Goal: Information Seeking & Learning: Learn about a topic

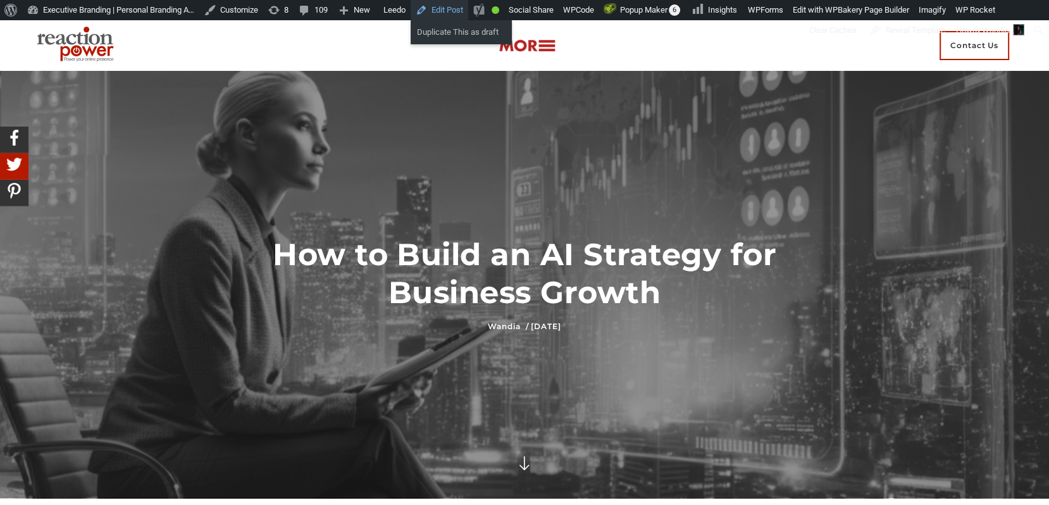
click at [468, 7] on link "Edit Post" at bounding box center [440, 10] width 58 height 20
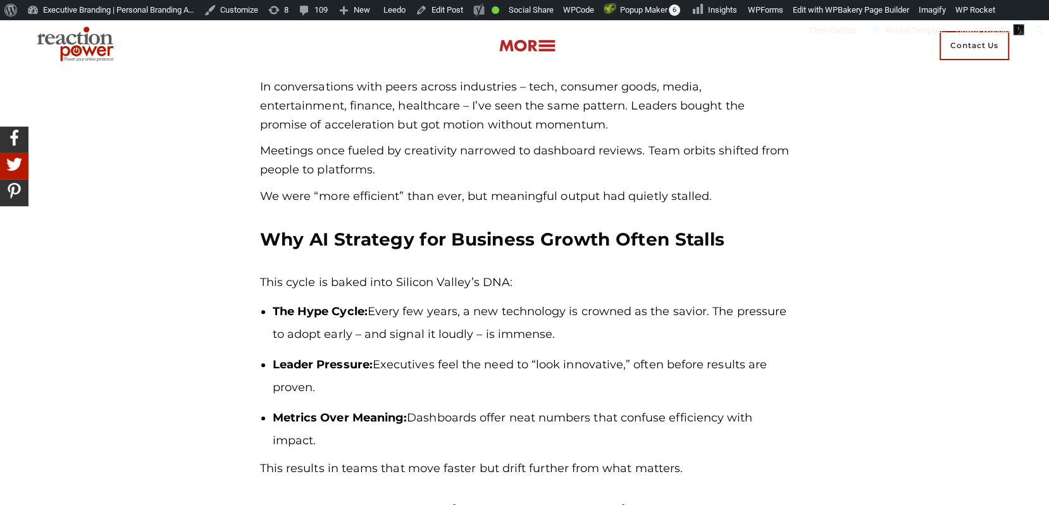
scroll to position [1016, 0]
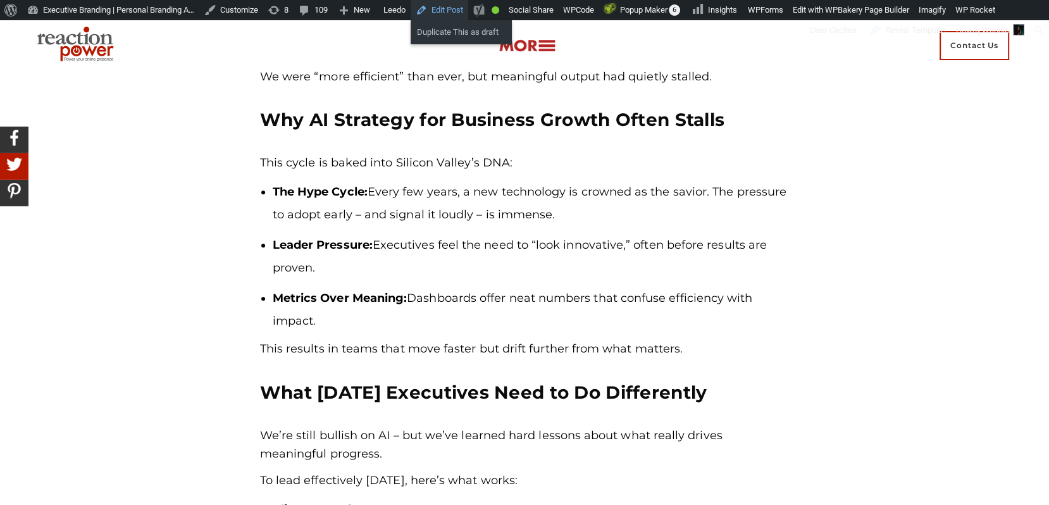
click at [455, 11] on link "Edit Post" at bounding box center [440, 10] width 58 height 20
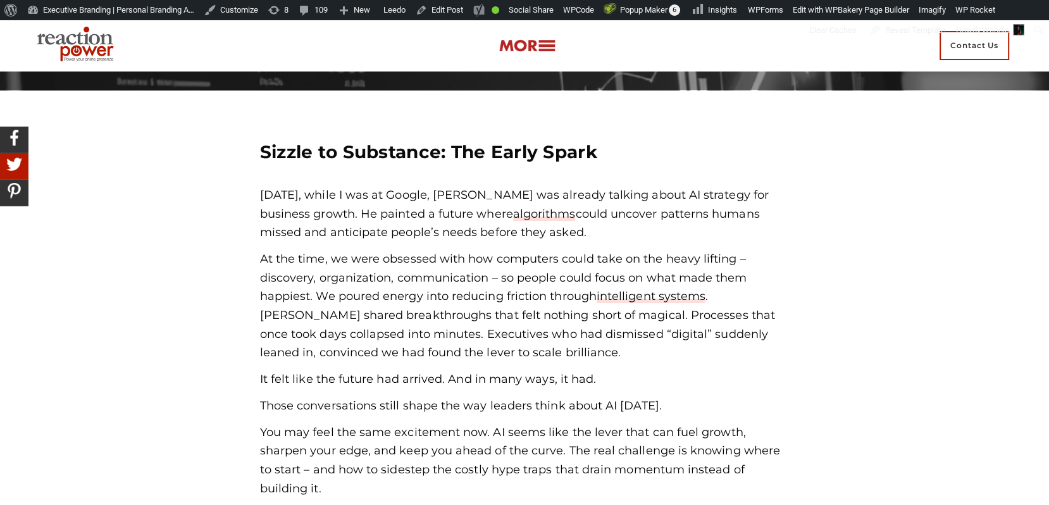
scroll to position [392, 0]
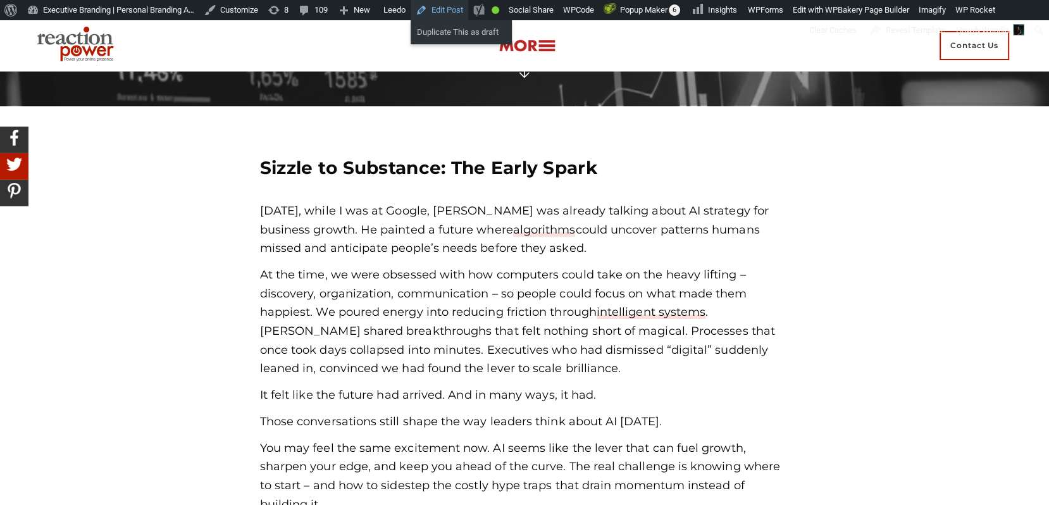
click at [459, 9] on link "Edit Post" at bounding box center [440, 10] width 58 height 20
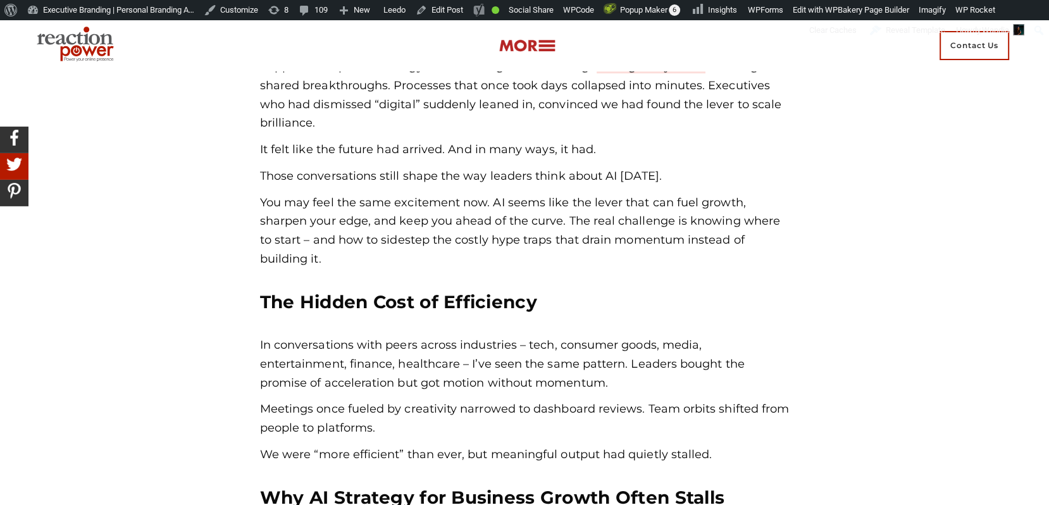
scroll to position [637, 0]
click at [466, 15] on link "Edit Post" at bounding box center [440, 10] width 58 height 20
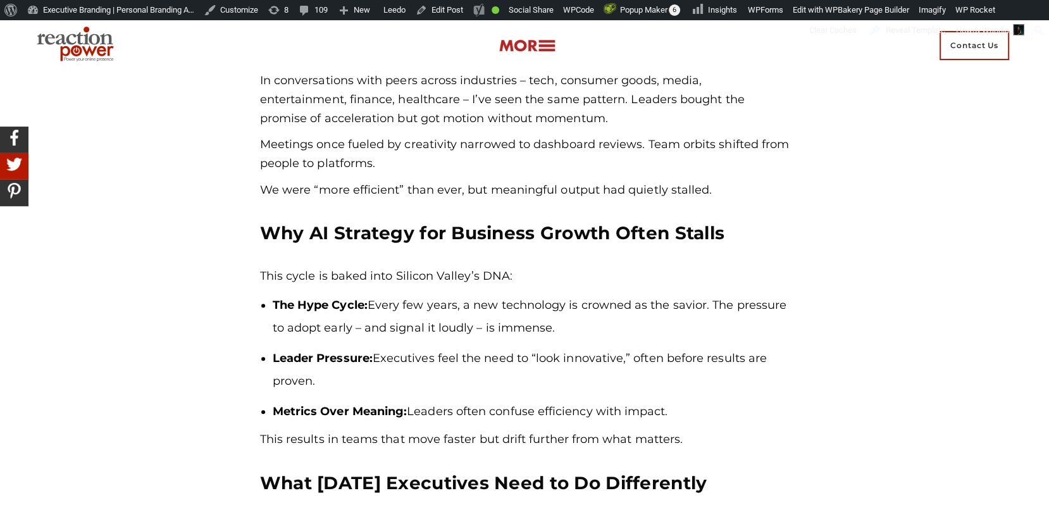
scroll to position [912, 0]
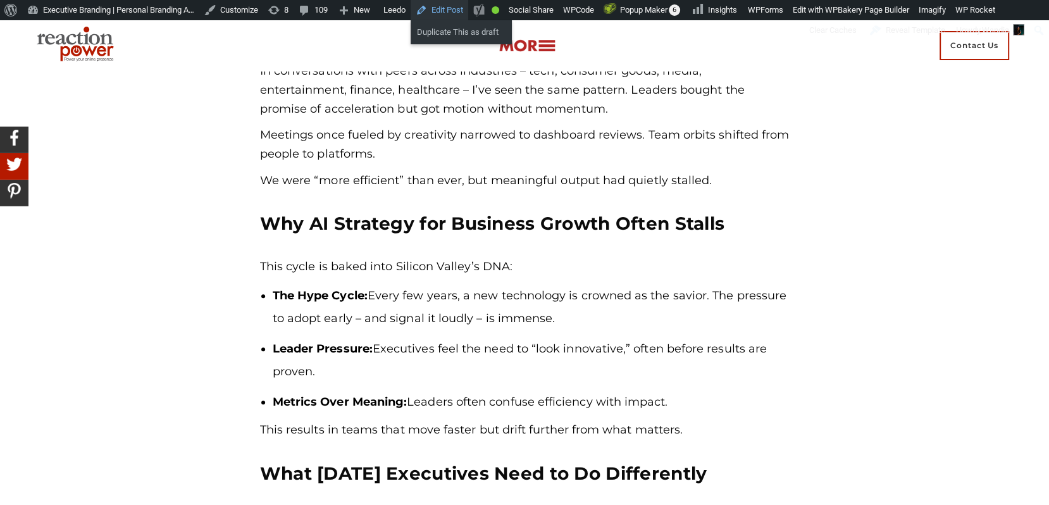
click at [465, 12] on link "Edit Post" at bounding box center [440, 10] width 58 height 20
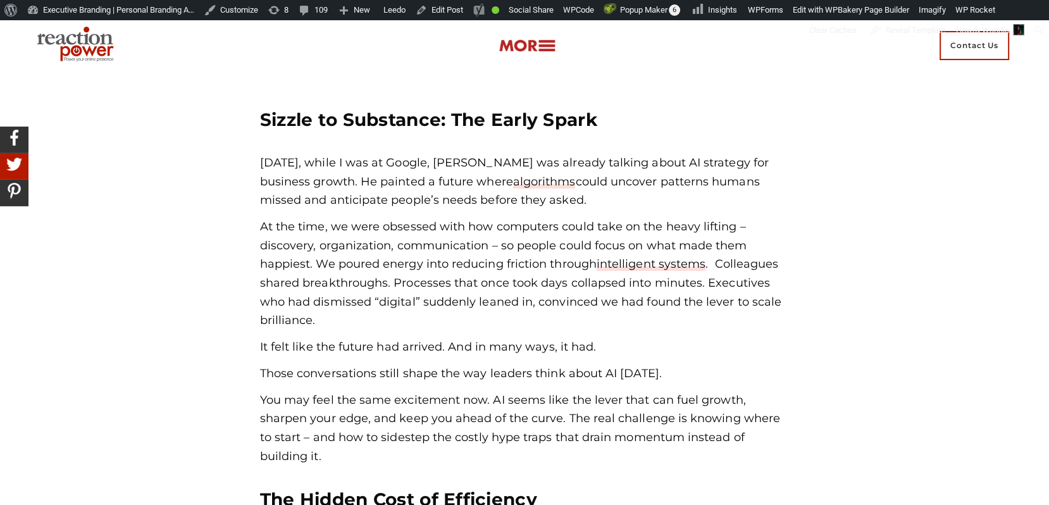
scroll to position [467, 0]
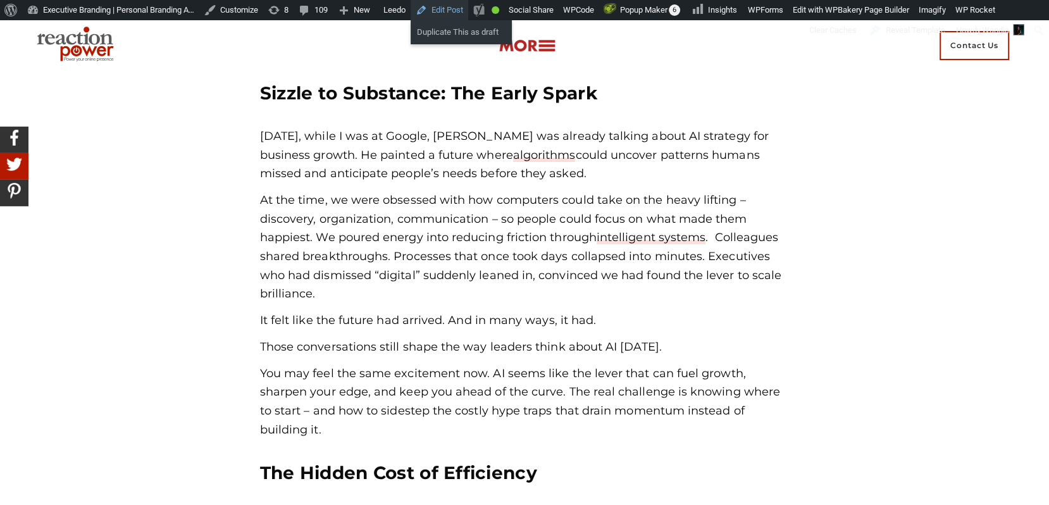
click at [456, 16] on link "Edit Post" at bounding box center [440, 10] width 58 height 20
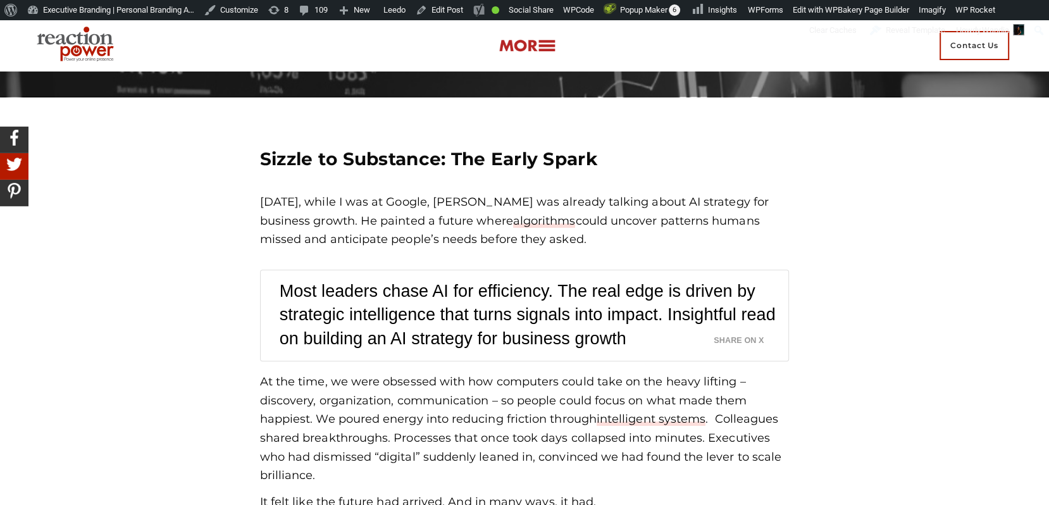
scroll to position [406, 0]
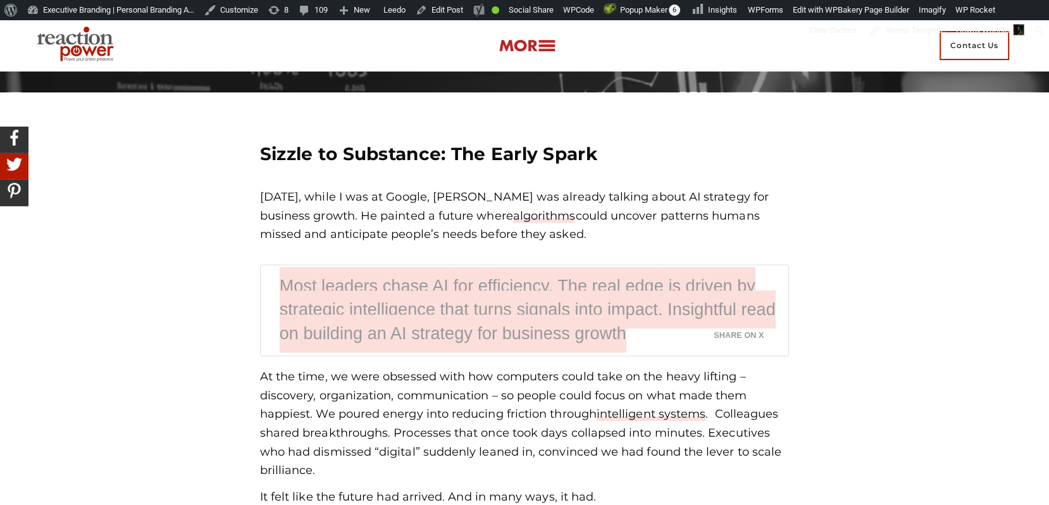
click at [499, 313] on link "Most leaders chase AI for efficiency. The real edge is driven by strategic inte…" at bounding box center [528, 310] width 496 height 86
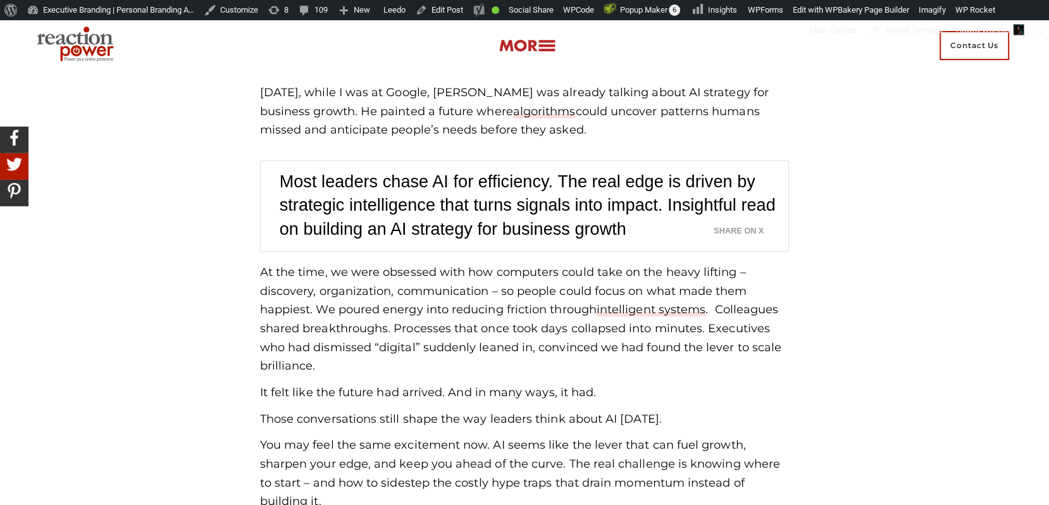
scroll to position [513, 0]
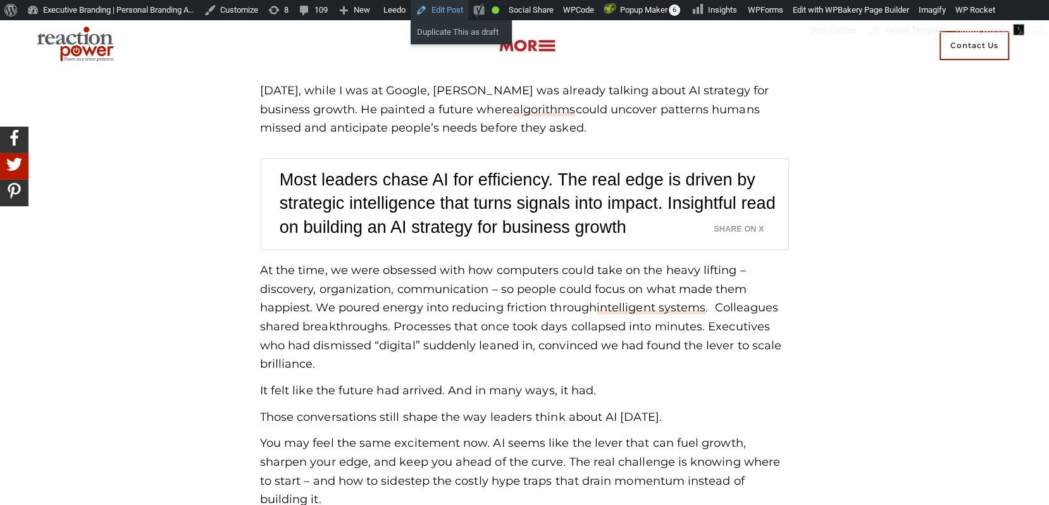
click at [461, 9] on link "Edit Post" at bounding box center [440, 10] width 58 height 20
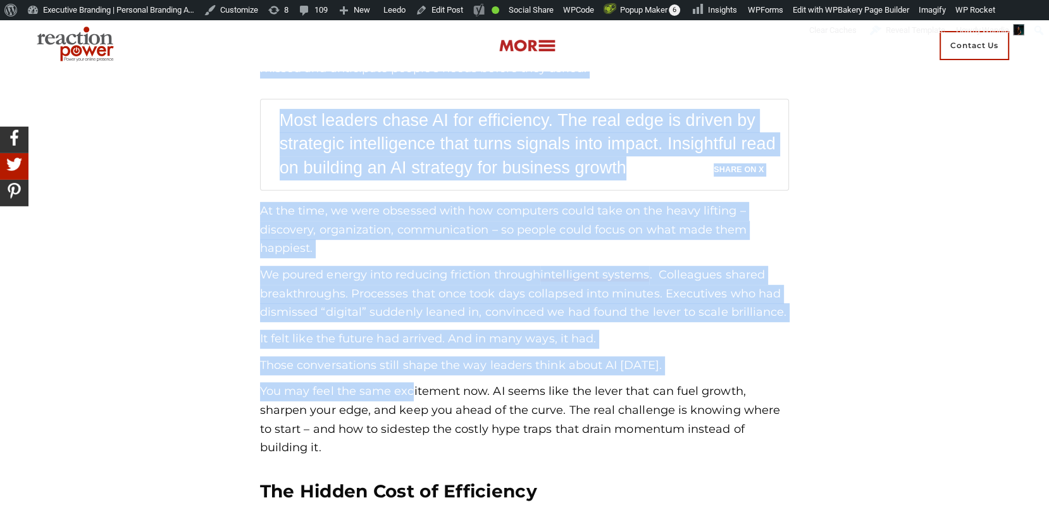
scroll to position [584, 0]
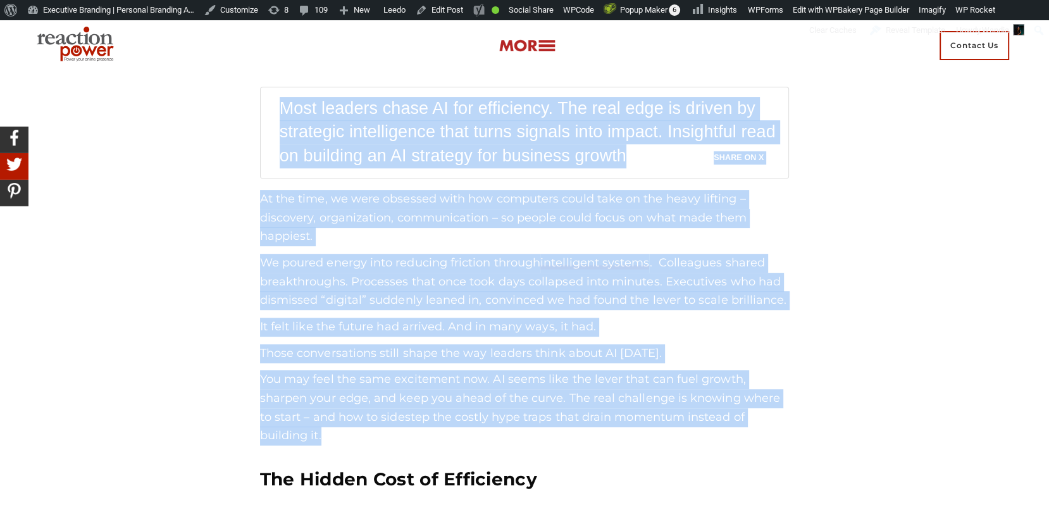
drag, startPoint x: 261, startPoint y: 197, endPoint x: 411, endPoint y: 431, distance: 277.1
click at [411, 432] on div "[DATE], while I was at Google, [PERSON_NAME] was already talking about AI strat…" at bounding box center [525, 227] width 530 height 435
copy div "Lor ipsum dol, sitam C adi el Seddoe, Temp Incidid utl etdolor magnaal enima MI…"
click at [461, 14] on link "Edit Post" at bounding box center [440, 10] width 58 height 20
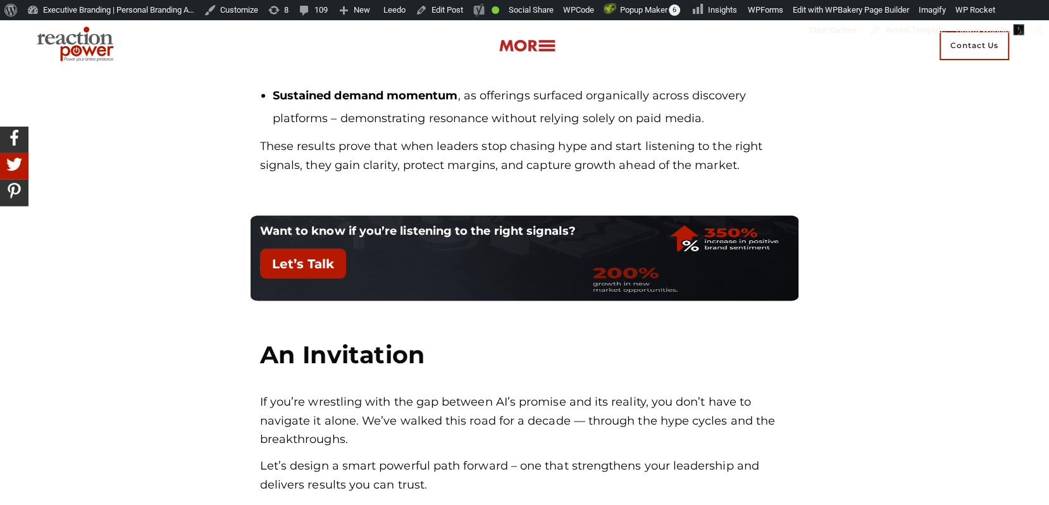
scroll to position [2615, 0]
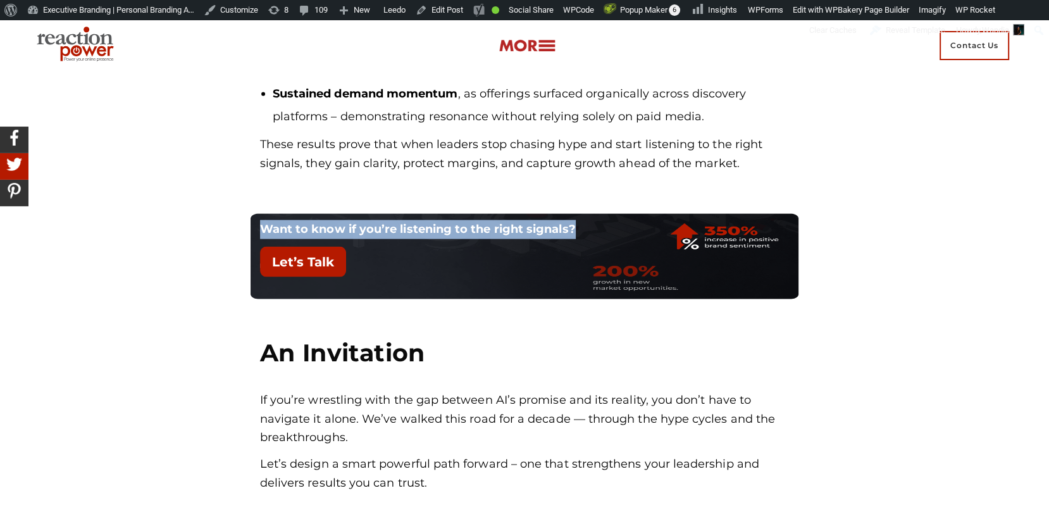
drag, startPoint x: 583, startPoint y: 228, endPoint x: 260, endPoint y: 230, distance: 323.3
click at [260, 230] on p "Want to know if you’re listening to the right signals?" at bounding box center [433, 229] width 347 height 19
copy b "Want to know if you’re listening to the right signals?"
click at [468, 11] on link "Edit Post" at bounding box center [440, 10] width 58 height 20
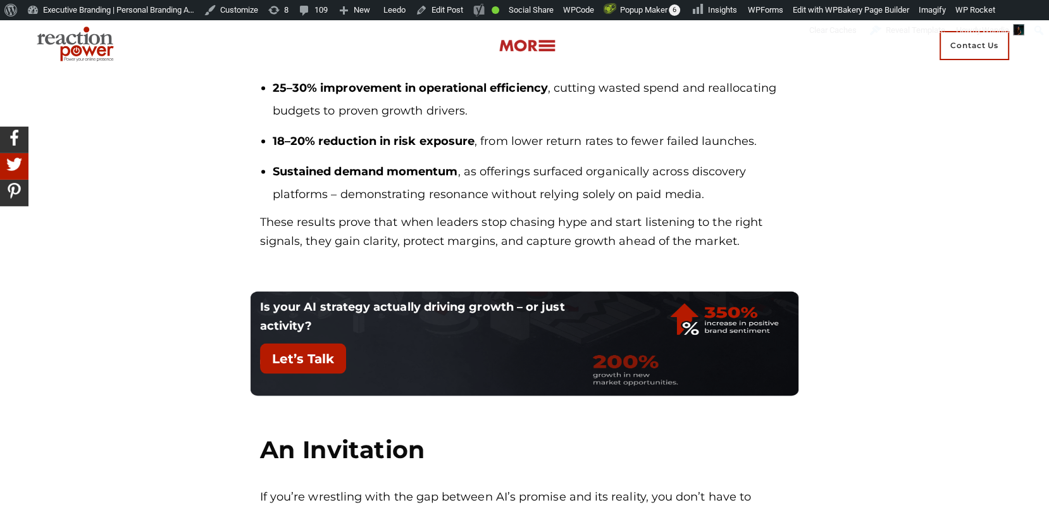
scroll to position [2565, 0]
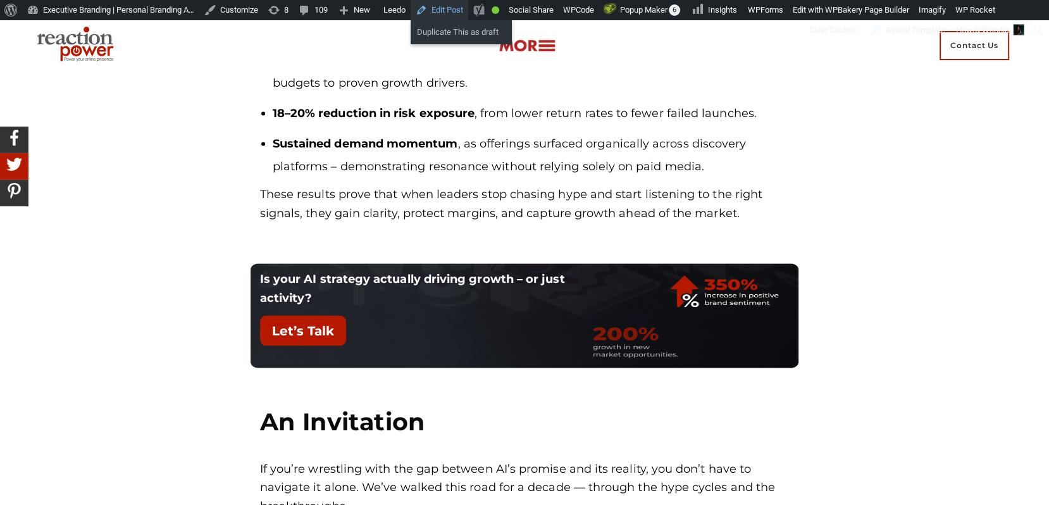
click at [468, 9] on link "Edit Post" at bounding box center [440, 10] width 58 height 20
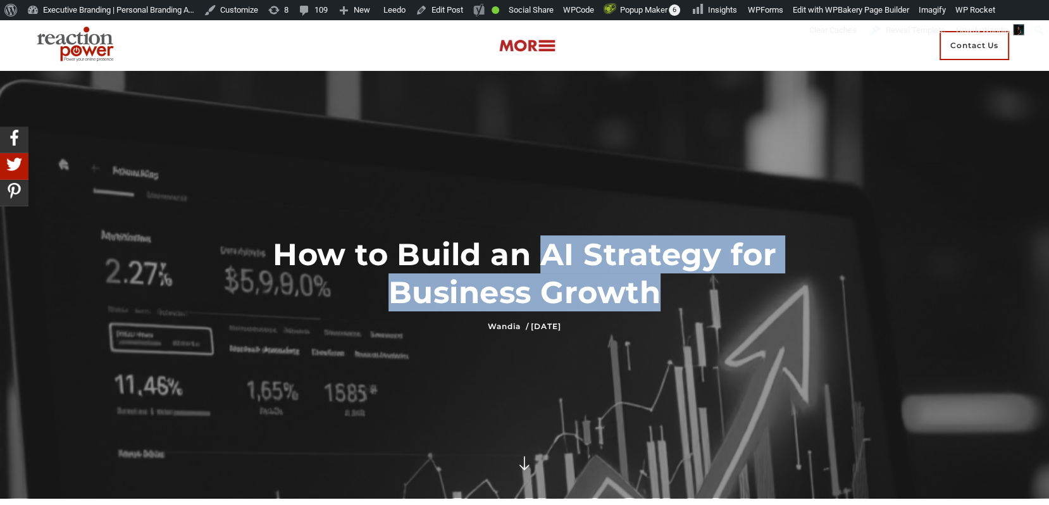
drag, startPoint x: 676, startPoint y: 294, endPoint x: 551, endPoint y: 253, distance: 131.9
click at [551, 253] on h1 "How to Build an AI Strategy for Business Growth" at bounding box center [525, 273] width 530 height 76
copy h1 "AI Strategy for Business Growth"
